Goal: Complete application form: Complete application form

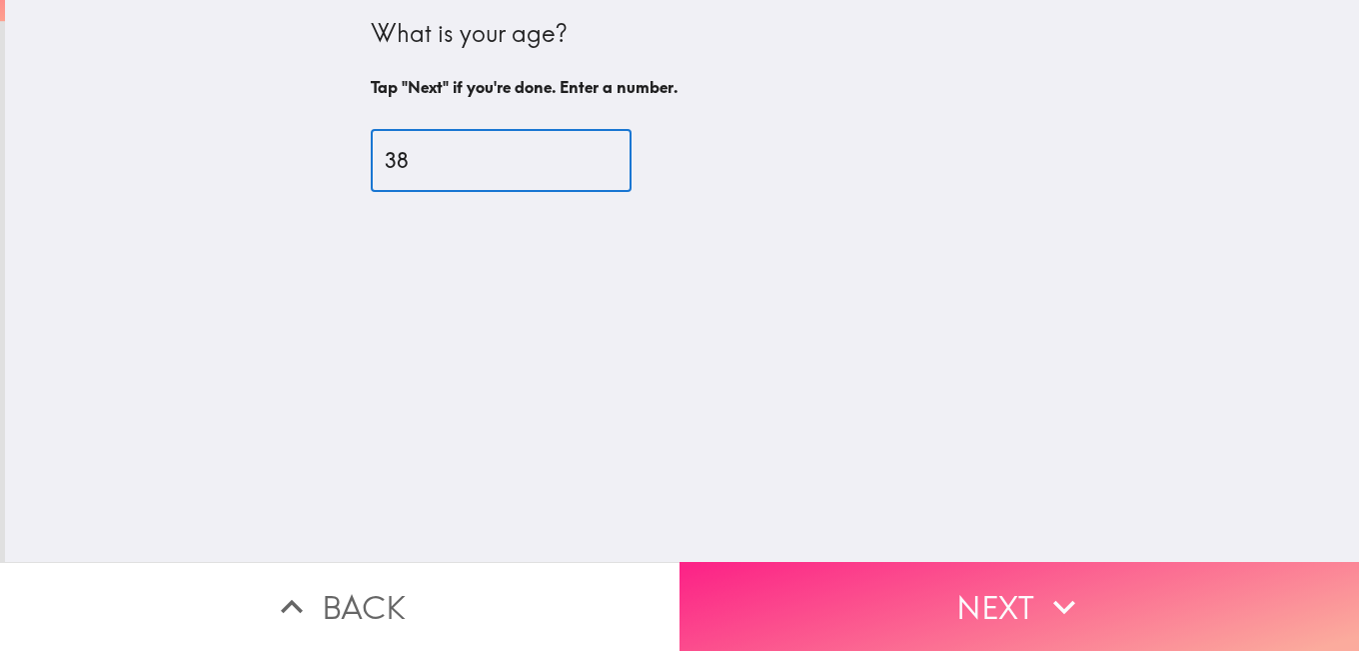
type input "38"
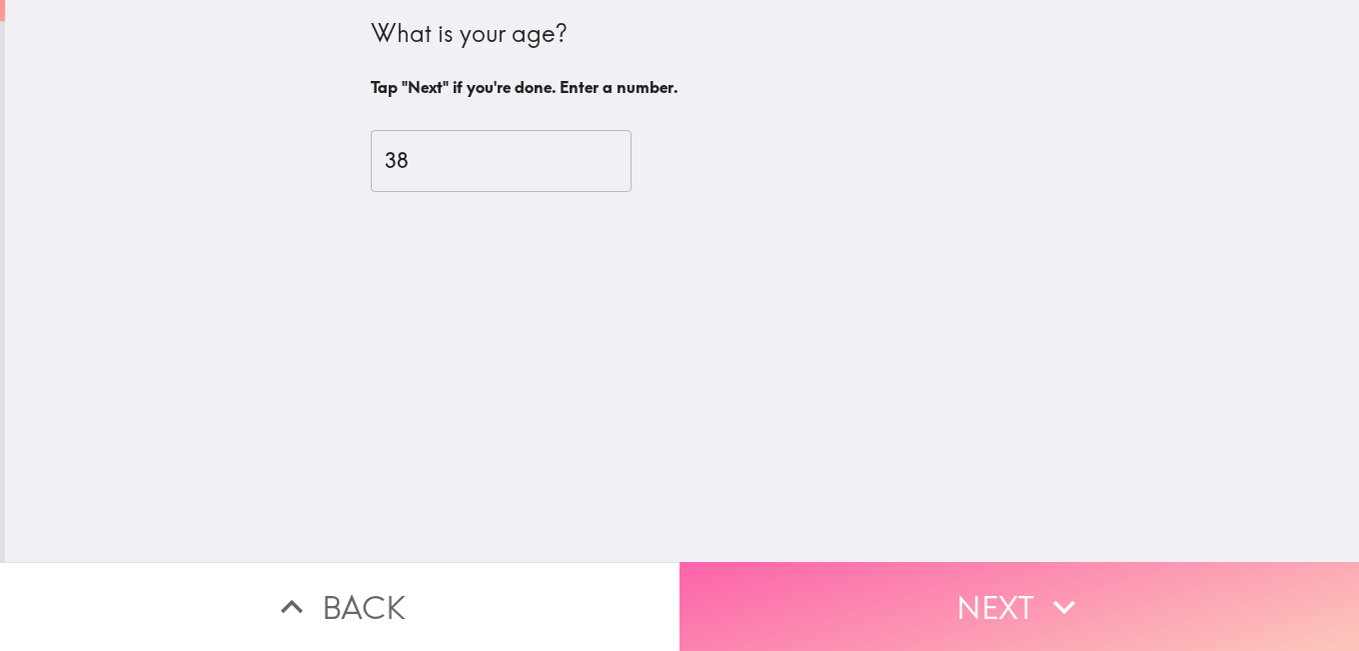
click at [1089, 593] on button "Next" at bounding box center [1020, 606] width 680 height 89
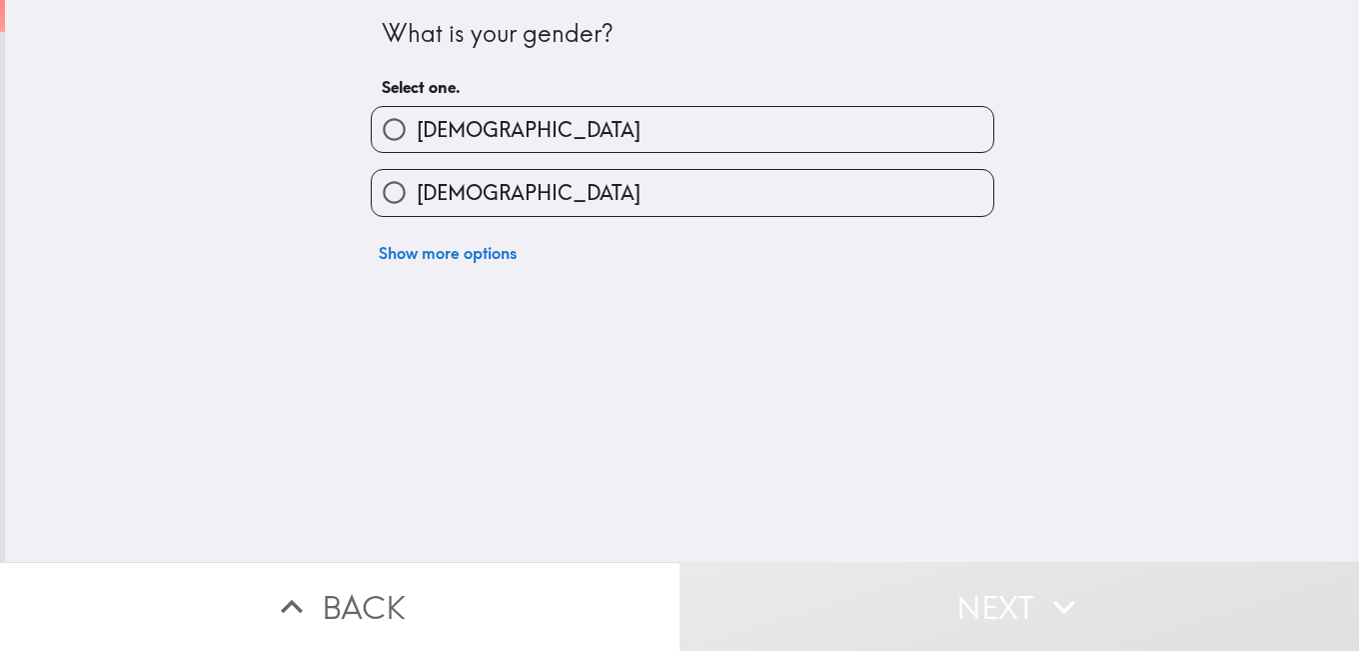
click at [557, 135] on label "[DEMOGRAPHIC_DATA]" at bounding box center [683, 129] width 622 height 45
click at [417, 135] on input "[DEMOGRAPHIC_DATA]" at bounding box center [394, 129] width 45 height 45
radio input "true"
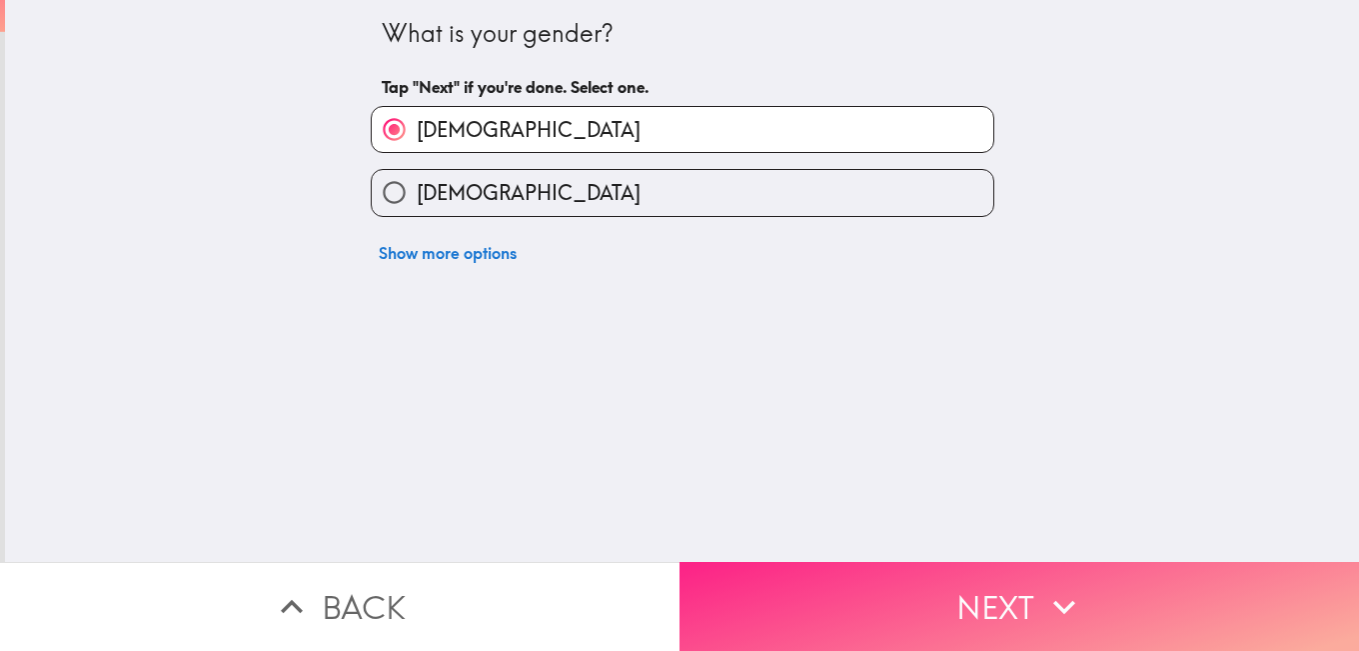
click at [931, 579] on button "Next" at bounding box center [1020, 606] width 680 height 89
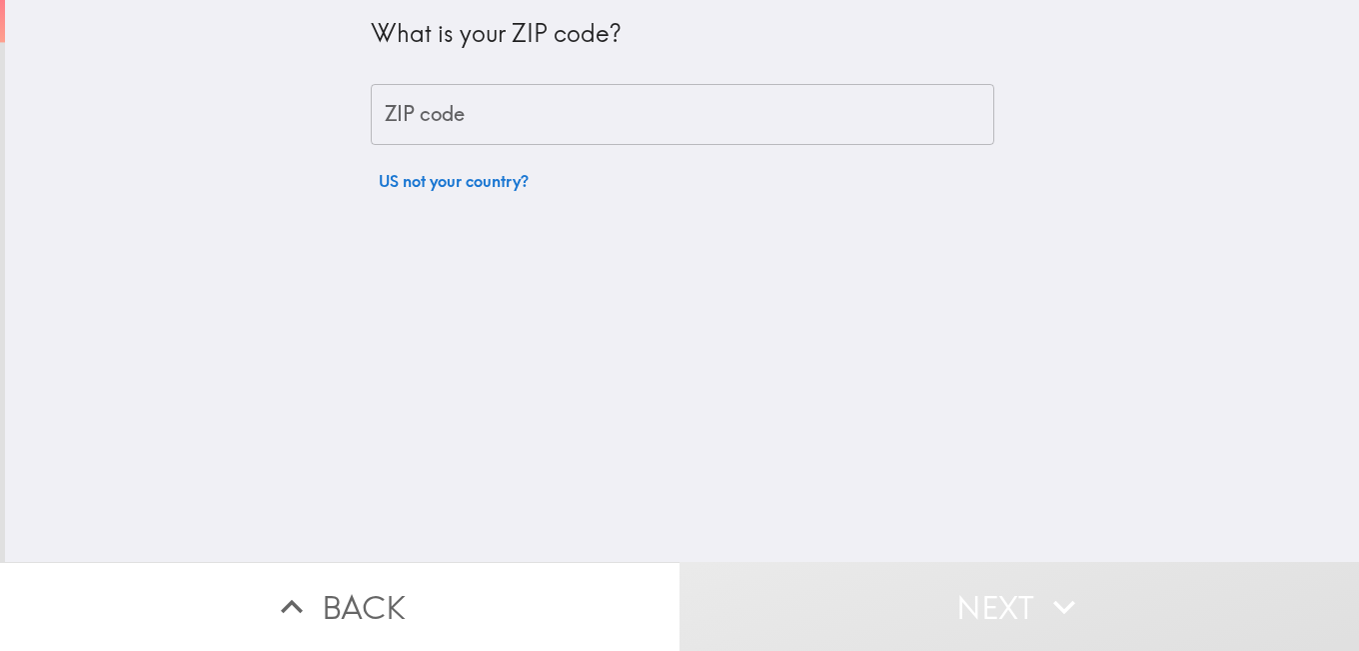
click at [455, 102] on input "ZIP code" at bounding box center [683, 115] width 624 height 62
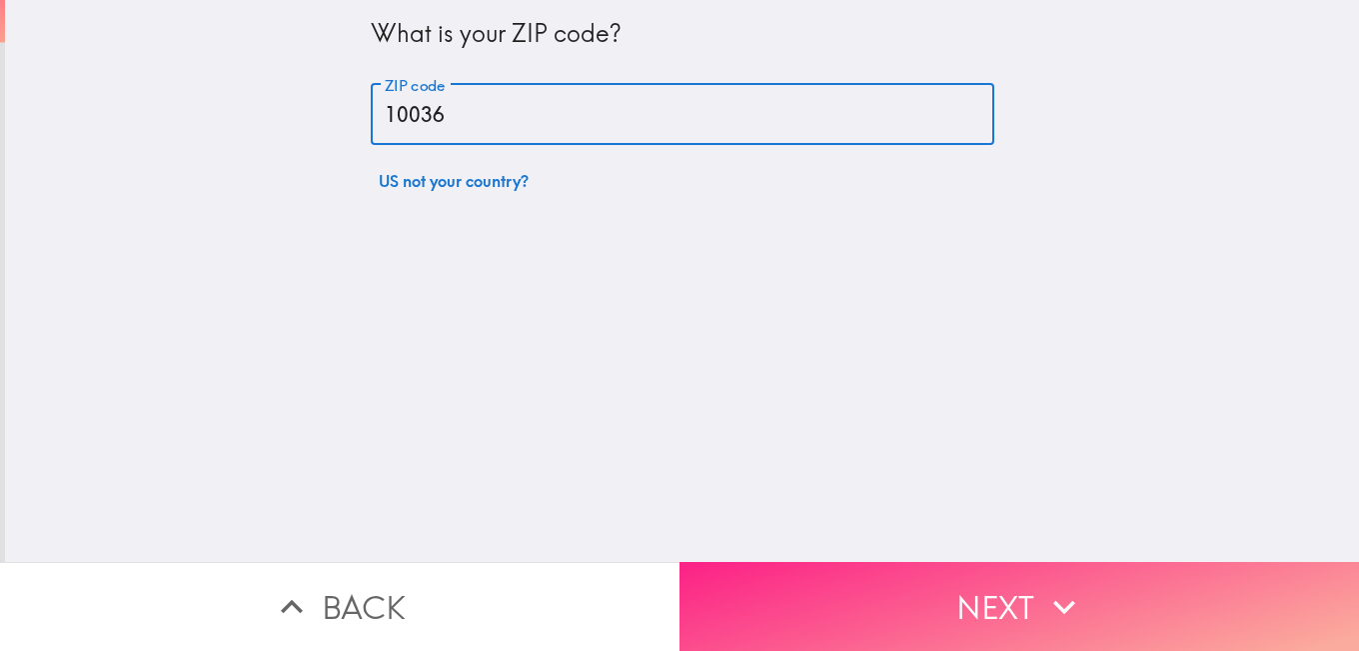
type input "10036"
click at [917, 590] on button "Next" at bounding box center [1020, 606] width 680 height 89
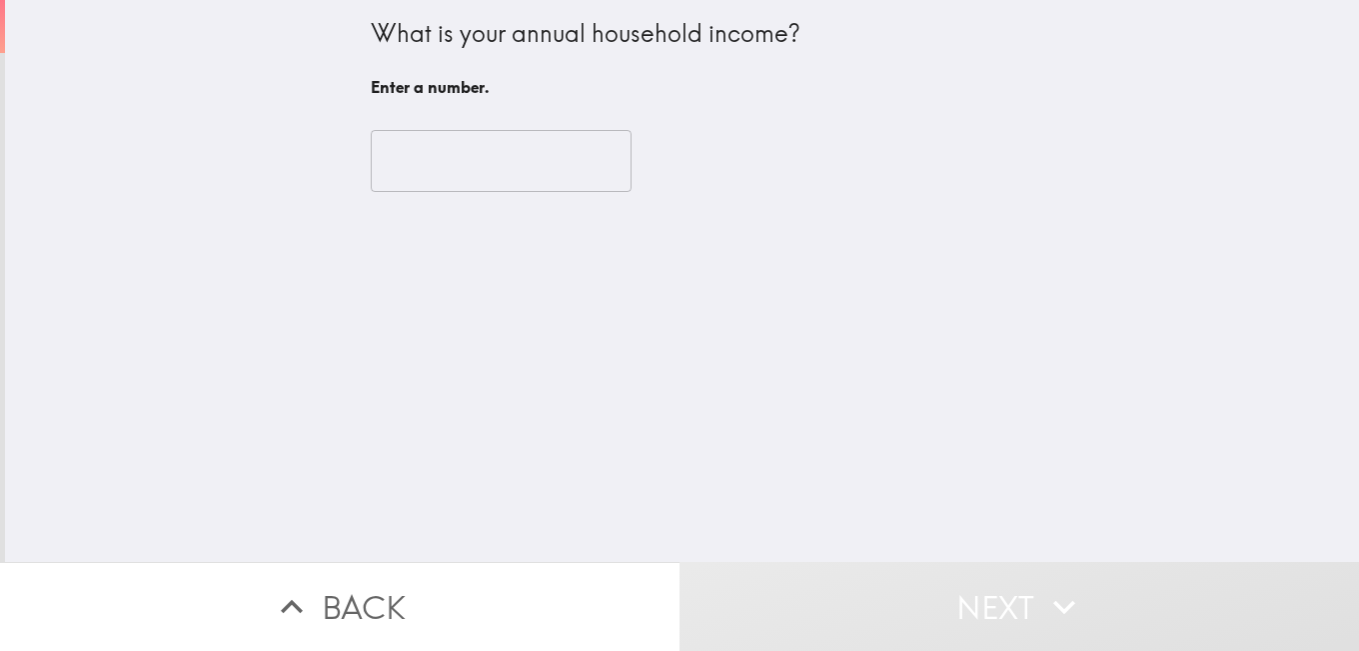
click at [473, 170] on input "number" at bounding box center [501, 161] width 261 height 62
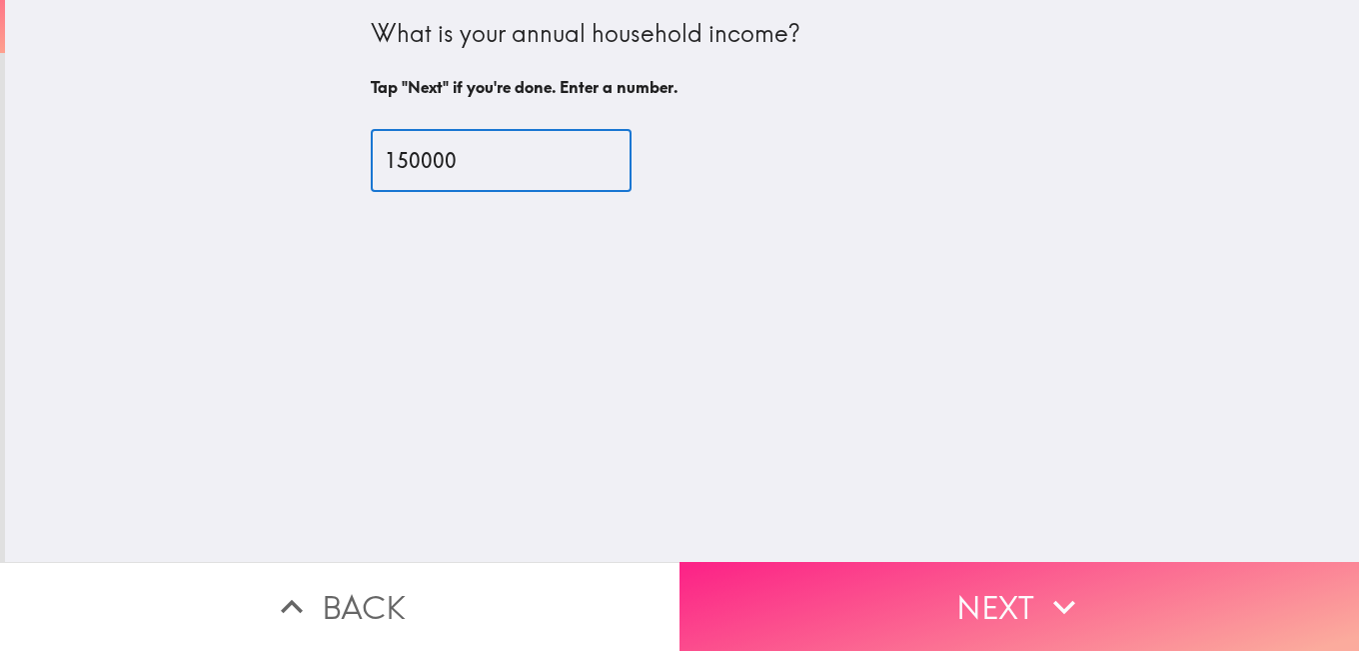
type input "150000"
click at [968, 582] on button "Next" at bounding box center [1020, 606] width 680 height 89
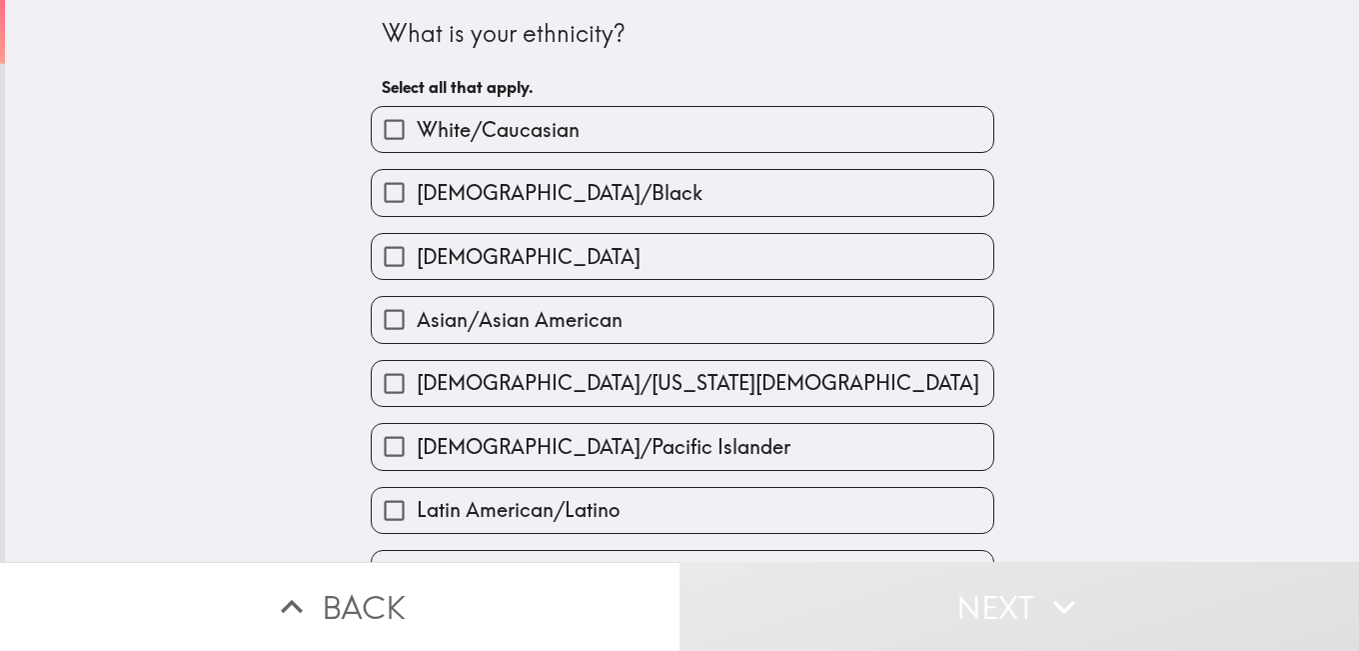
click at [393, 124] on input "White/Caucasian" at bounding box center [394, 129] width 45 height 45
checkbox input "true"
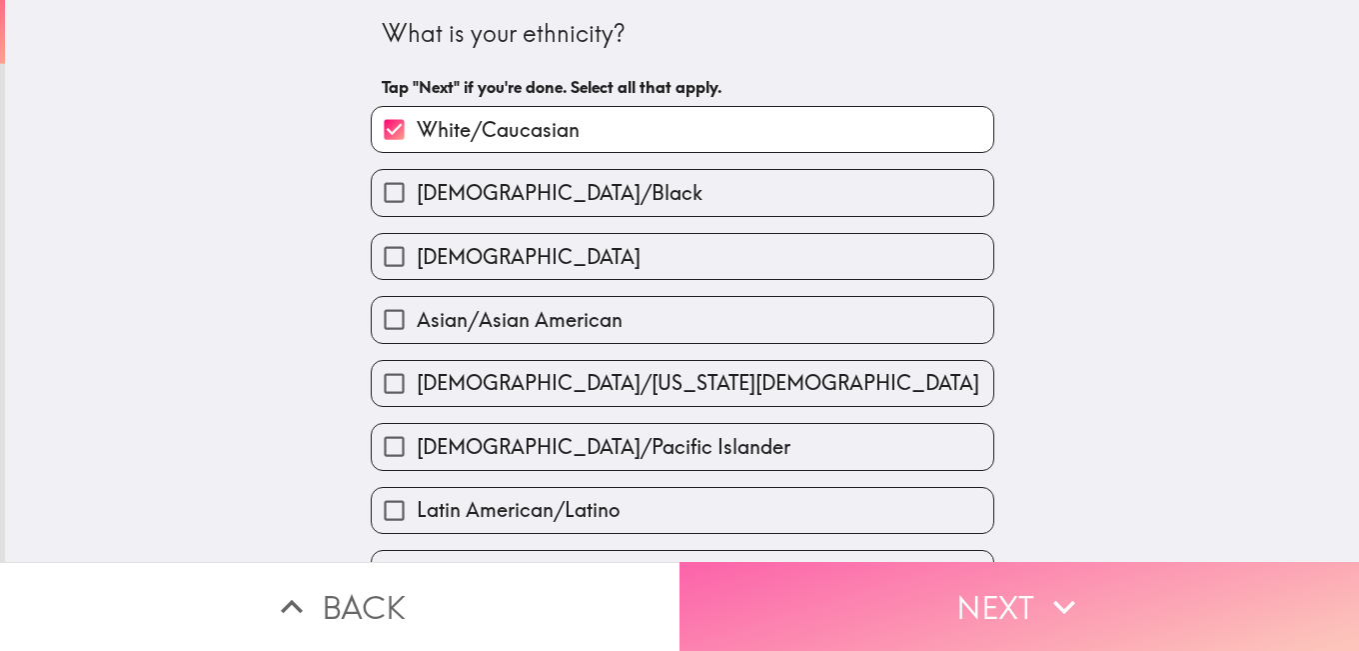
click at [978, 585] on button "Next" at bounding box center [1020, 606] width 680 height 89
